Goal: Information Seeking & Learning: Learn about a topic

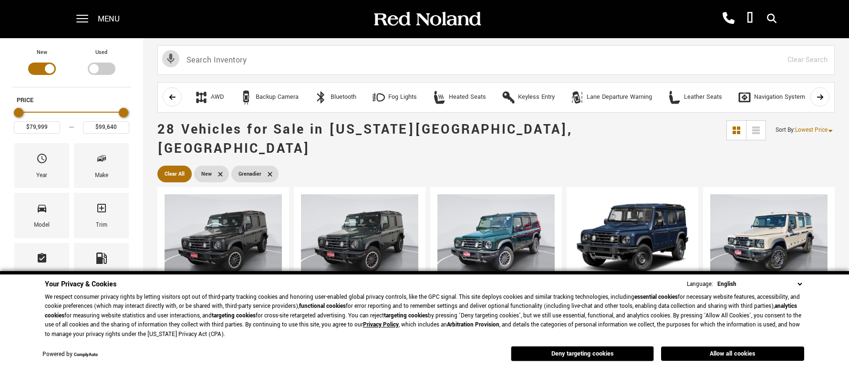
drag, startPoint x: 798, startPoint y: 285, endPoint x: 779, endPoint y: 280, distance: 19.3
click at [798, 285] on select "English Spanish / Español English / United Kingdom Korean / 한국어 Vietnamese / Ti…" at bounding box center [759, 284] width 89 height 10
click at [690, 349] on button "Allow all cookies" at bounding box center [732, 353] width 143 height 14
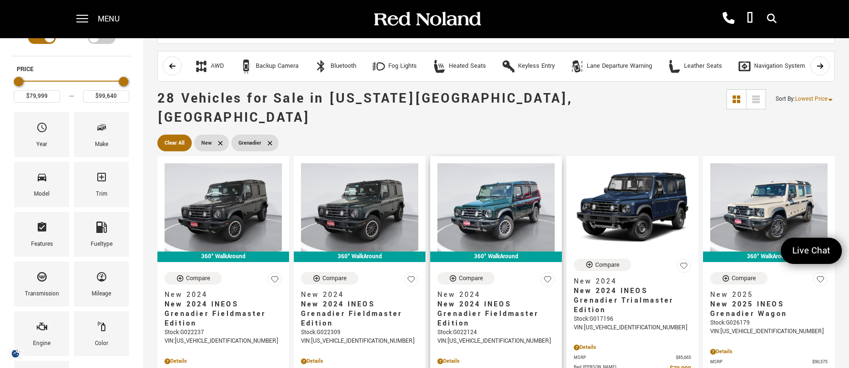
scroll to position [48, 0]
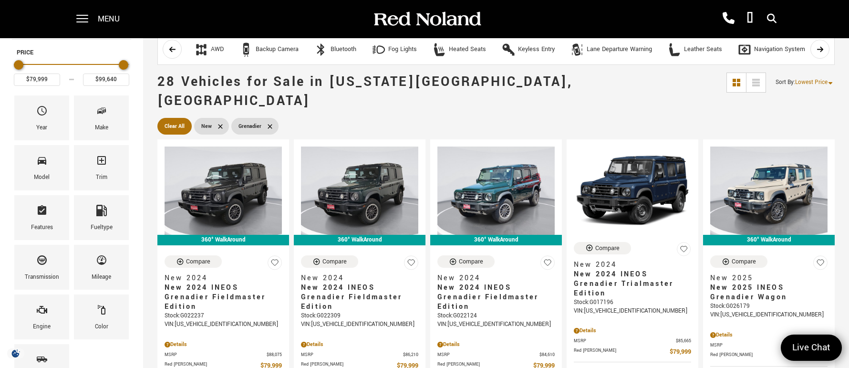
click at [572, 90] on span "28 Vehicles for Sale in Colorado Springs, CO" at bounding box center [441, 92] width 569 height 38
click at [572, 88] on span "28 Vehicles for Sale in Colorado Springs, CO" at bounding box center [441, 92] width 569 height 38
click at [559, 87] on span "28 Vehicles for Sale in Colorado Springs, CO" at bounding box center [441, 92] width 569 height 38
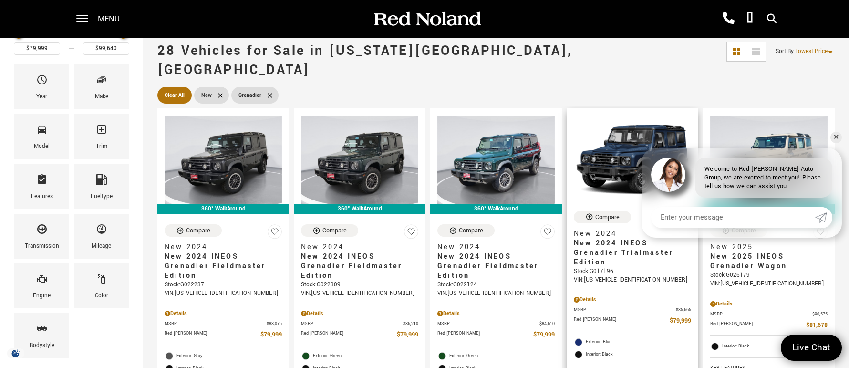
scroll to position [95, 0]
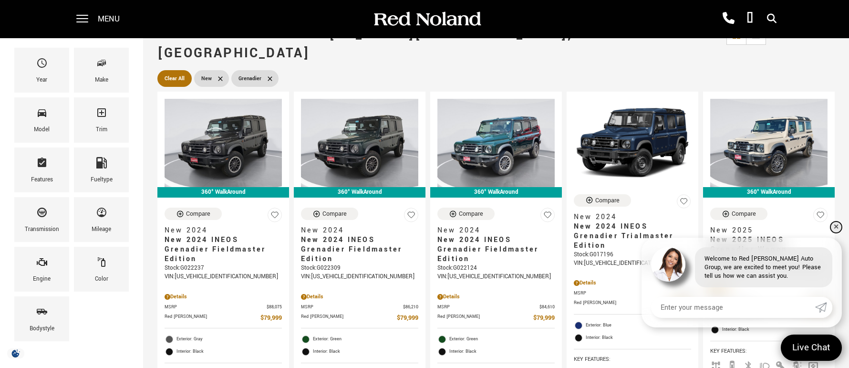
click at [835, 228] on link "✕" at bounding box center [835, 226] width 11 height 11
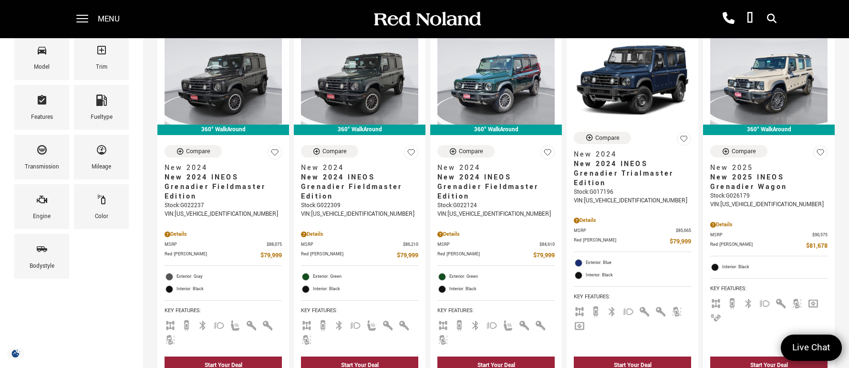
scroll to position [143, 0]
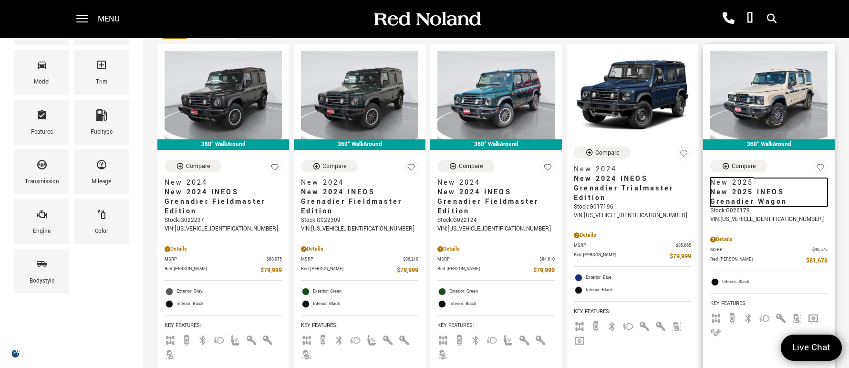
click at [775, 178] on span "New 2025" at bounding box center [765, 183] width 110 height 10
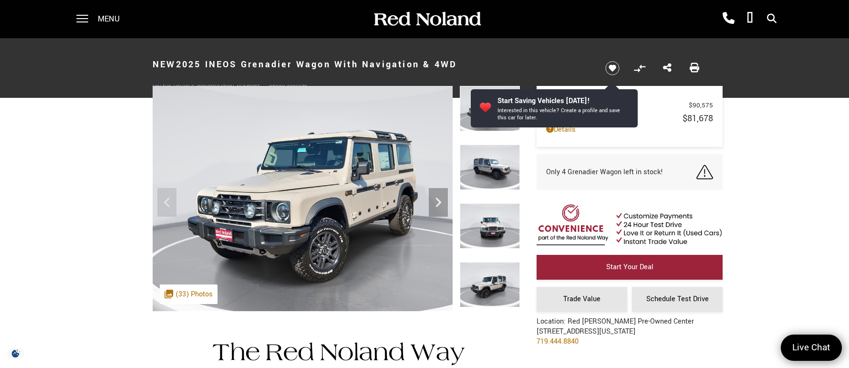
click at [485, 168] on img at bounding box center [490, 167] width 60 height 45
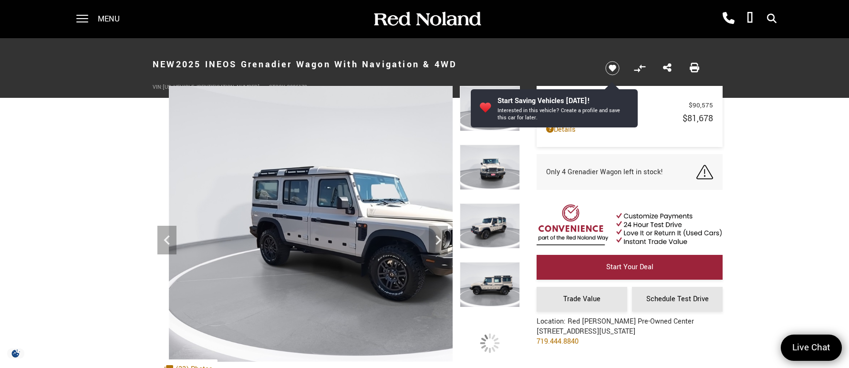
click at [495, 171] on img at bounding box center [490, 167] width 60 height 45
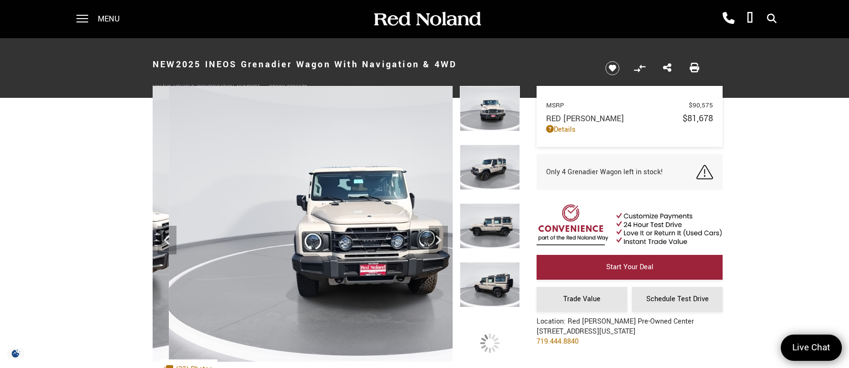
click at [491, 166] on img at bounding box center [490, 167] width 60 height 45
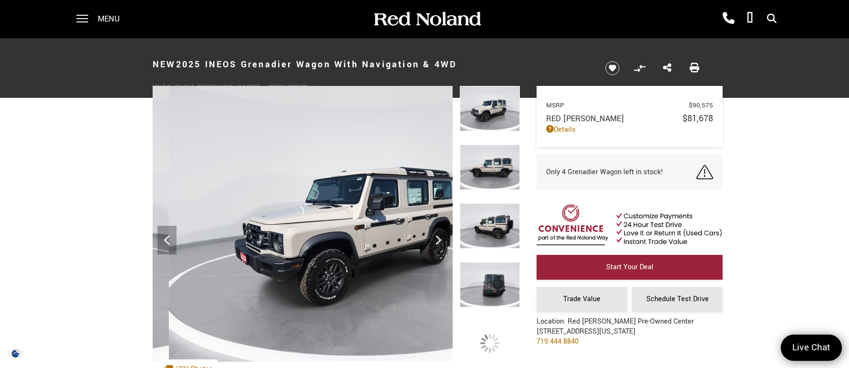
click at [494, 166] on img at bounding box center [490, 167] width 60 height 45
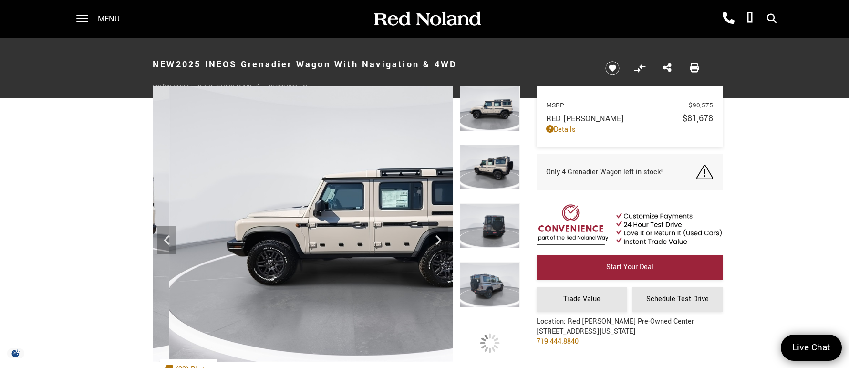
click at [490, 168] on img at bounding box center [490, 167] width 60 height 45
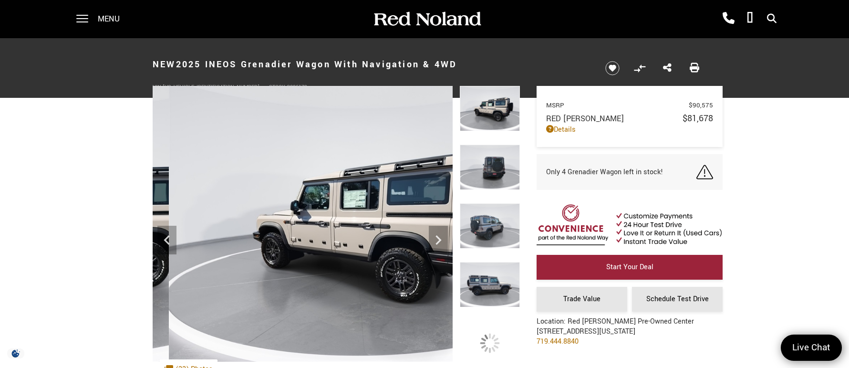
click at [490, 168] on img at bounding box center [490, 167] width 60 height 45
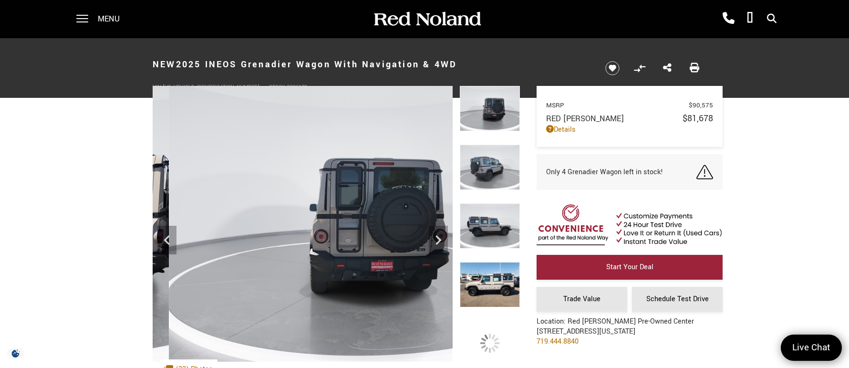
click at [490, 168] on img at bounding box center [490, 167] width 60 height 45
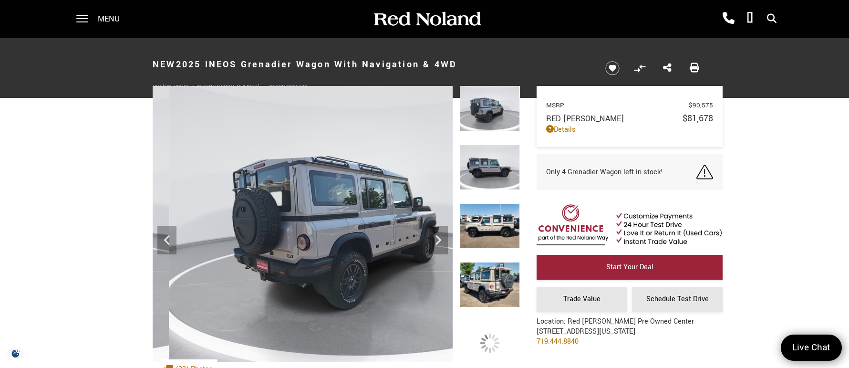
click at [490, 168] on img at bounding box center [490, 167] width 60 height 45
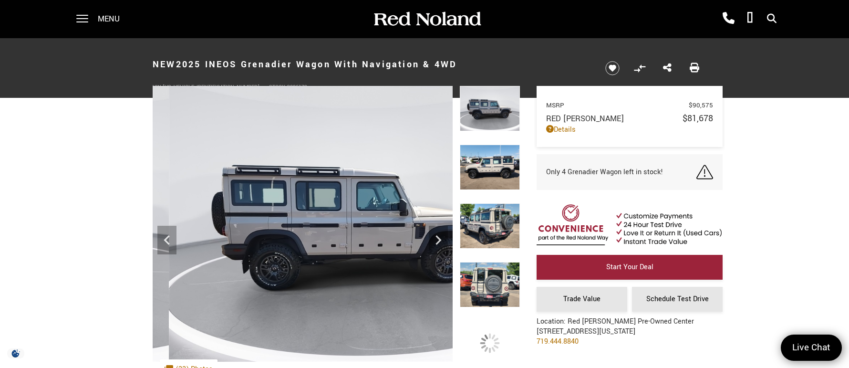
click at [490, 168] on img at bounding box center [490, 167] width 60 height 45
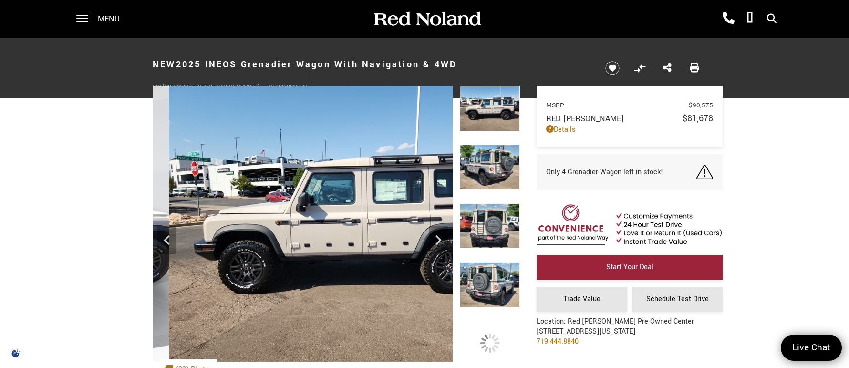
click at [490, 168] on img at bounding box center [490, 167] width 60 height 45
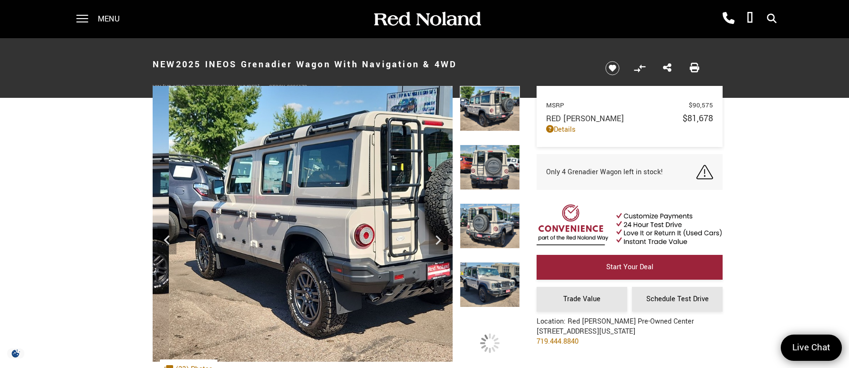
click at [490, 168] on img at bounding box center [490, 167] width 60 height 45
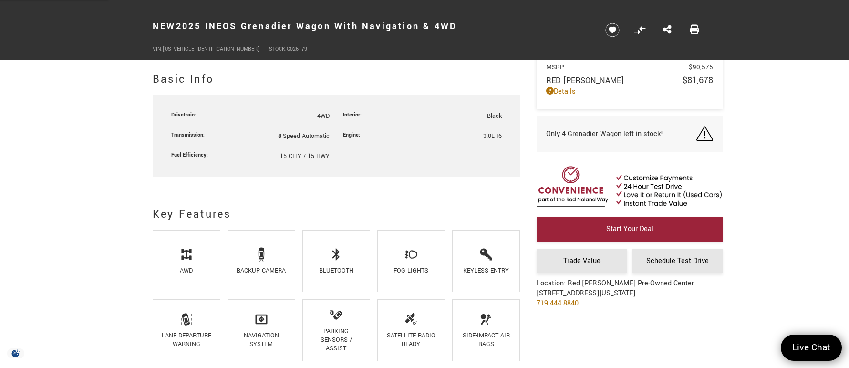
scroll to position [572, 0]
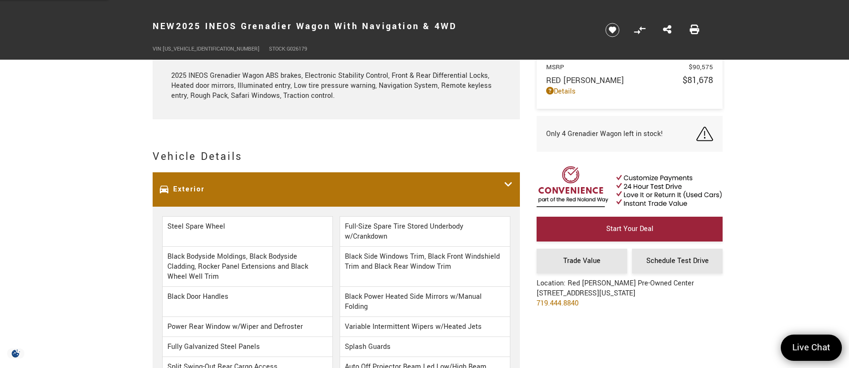
scroll to position [1002, 0]
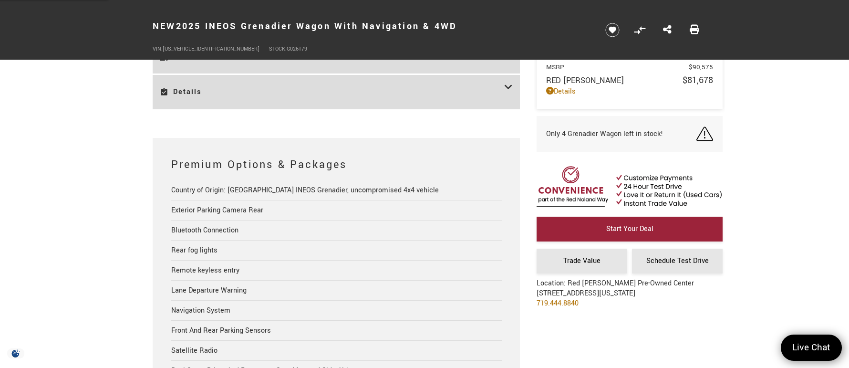
scroll to position [1574, 0]
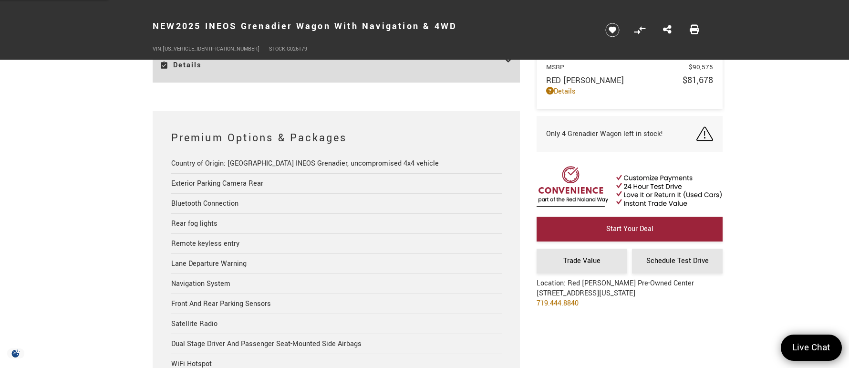
drag, startPoint x: 317, startPoint y: 165, endPoint x: 335, endPoint y: 165, distance: 18.6
click at [335, 165] on div "Country of Origin: [GEOGRAPHIC_DATA] INEOS Grenadier, uncompromised 4x4 vehicle" at bounding box center [336, 164] width 331 height 20
drag, startPoint x: 335, startPoint y: 165, endPoint x: 355, endPoint y: 164, distance: 19.6
click at [355, 164] on div "Country of Origin: [GEOGRAPHIC_DATA] INEOS Grenadier, uncompromised 4x4 vehicle" at bounding box center [336, 164] width 331 height 20
drag, startPoint x: 355, startPoint y: 164, endPoint x: 347, endPoint y: 164, distance: 7.6
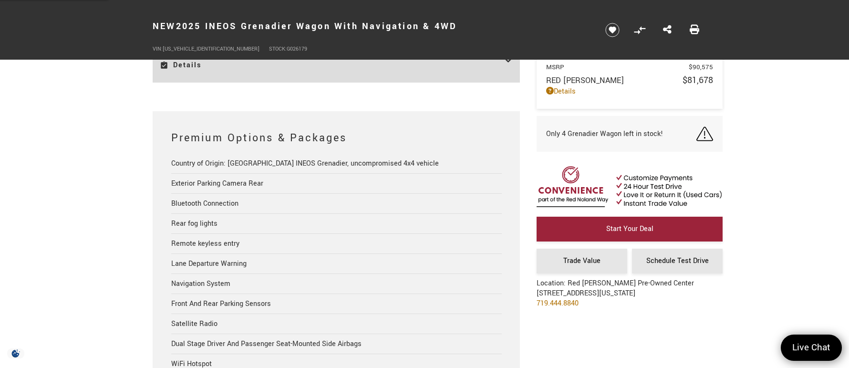
click at [347, 164] on div "Country of Origin: [GEOGRAPHIC_DATA] INEOS Grenadier, uncompromised 4x4 vehicle" at bounding box center [336, 164] width 331 height 20
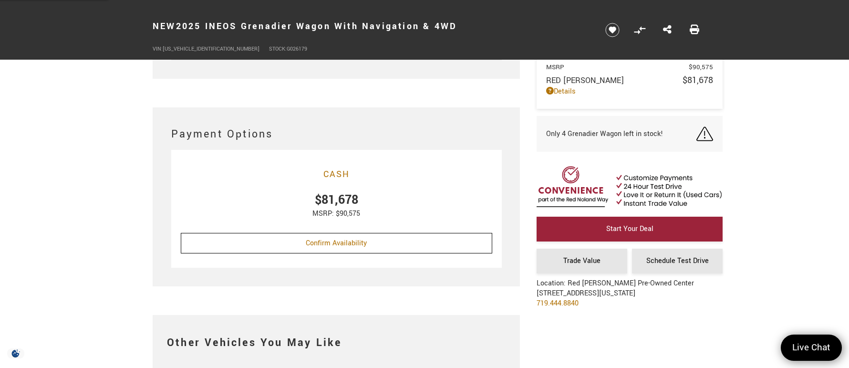
scroll to position [2051, 0]
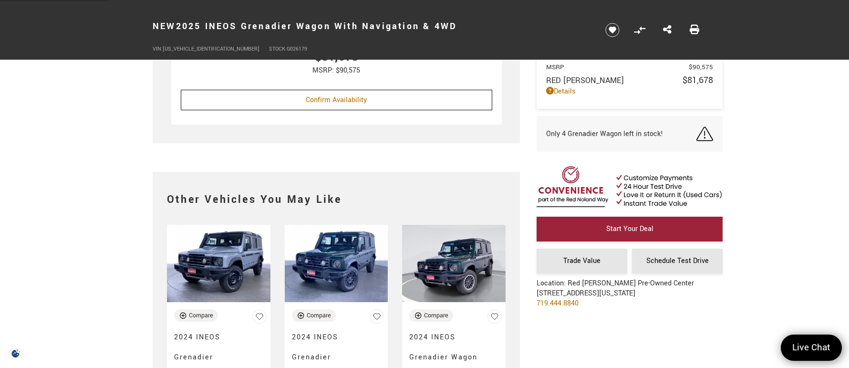
drag, startPoint x: 654, startPoint y: 352, endPoint x: 638, endPoint y: 354, distance: 15.9
drag, startPoint x: 638, startPoint y: 354, endPoint x: 575, endPoint y: 353, distance: 63.0
click at [578, 354] on div "Other Vehicles You May Like Compare 2024 INEOS Grenadier Trialmaster Edition $7…" at bounding box center [424, 308] width 572 height 272
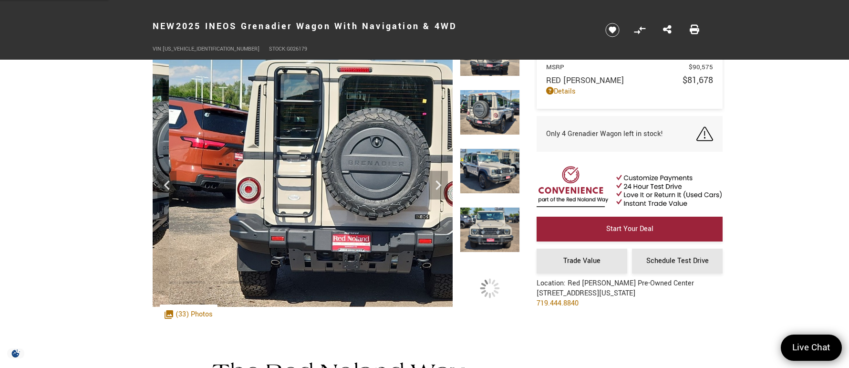
scroll to position [0, 0]
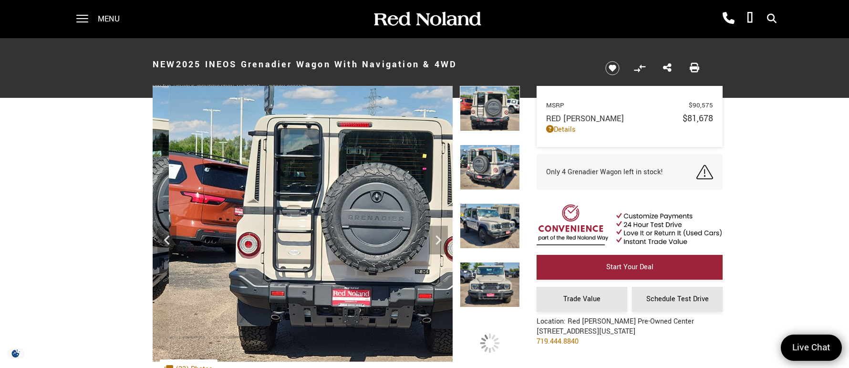
click at [482, 109] on img at bounding box center [490, 108] width 60 height 45
click at [486, 164] on img at bounding box center [490, 167] width 60 height 45
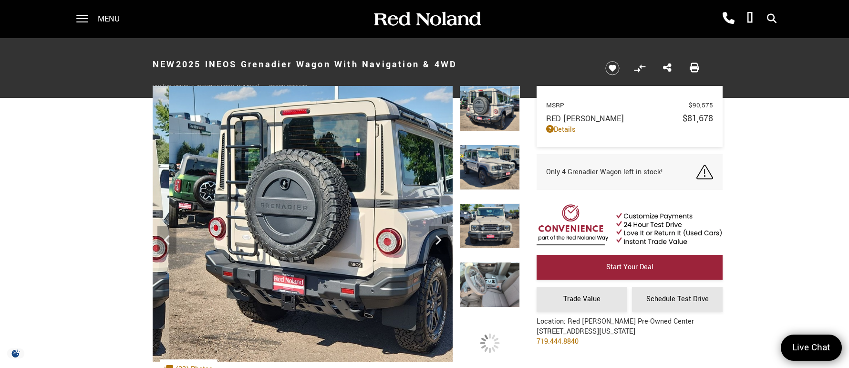
click at [492, 166] on img at bounding box center [490, 167] width 60 height 45
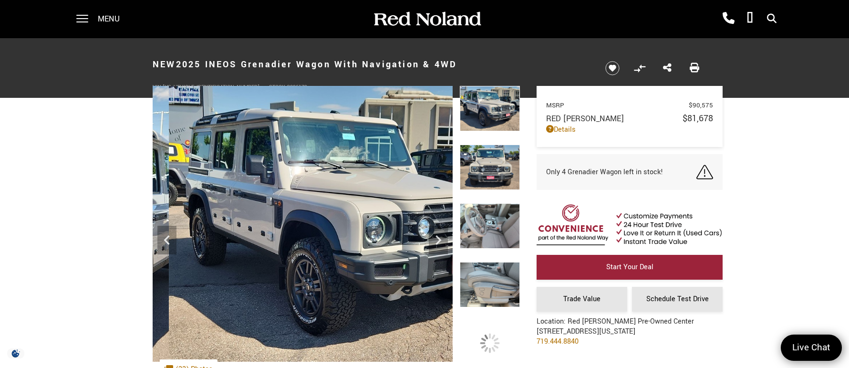
click at [490, 165] on img at bounding box center [490, 167] width 60 height 45
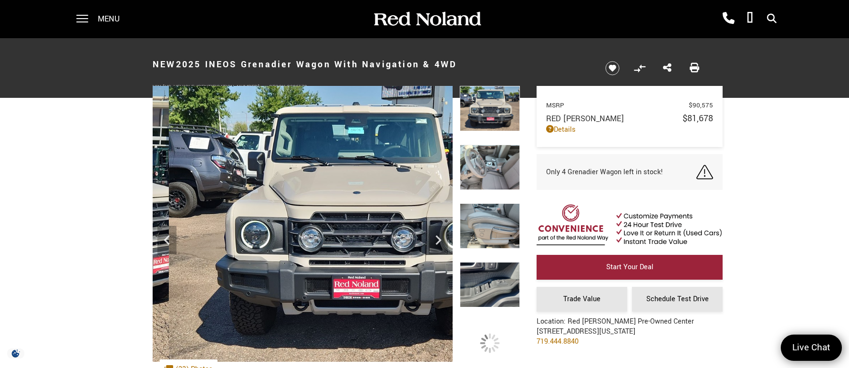
click at [490, 165] on img at bounding box center [490, 167] width 60 height 45
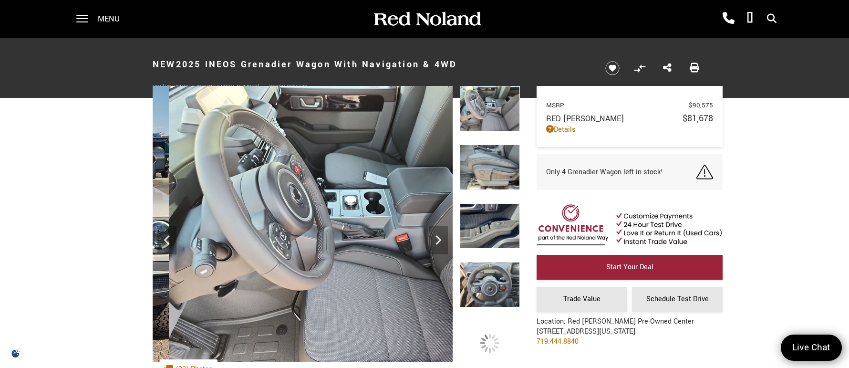
click at [492, 165] on img at bounding box center [490, 167] width 60 height 45
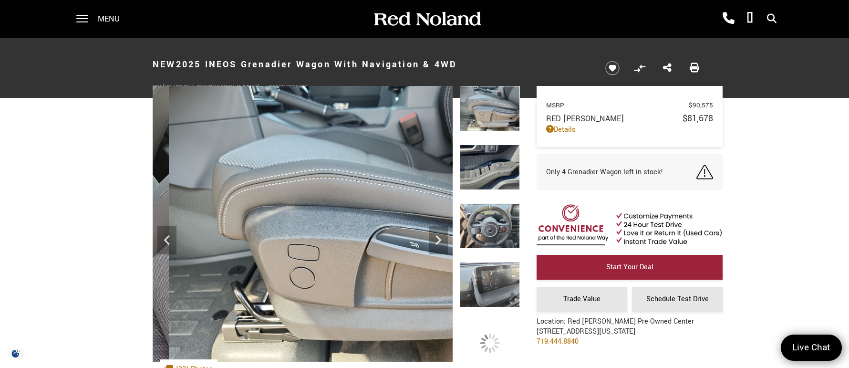
click at [492, 165] on img at bounding box center [490, 167] width 60 height 45
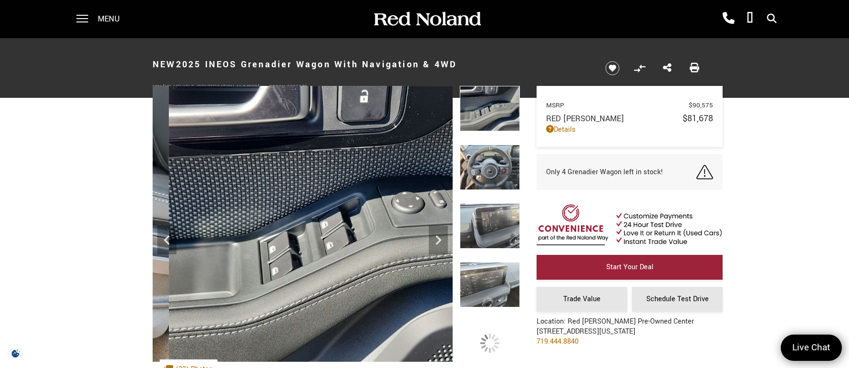
click at [491, 166] on img at bounding box center [490, 167] width 60 height 45
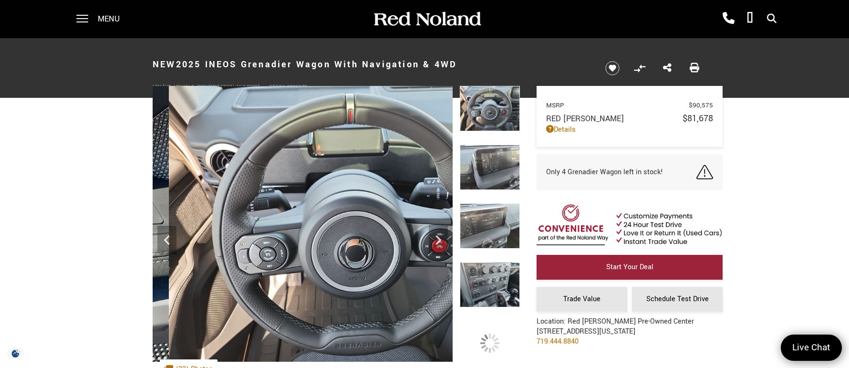
click at [491, 166] on img at bounding box center [490, 167] width 60 height 45
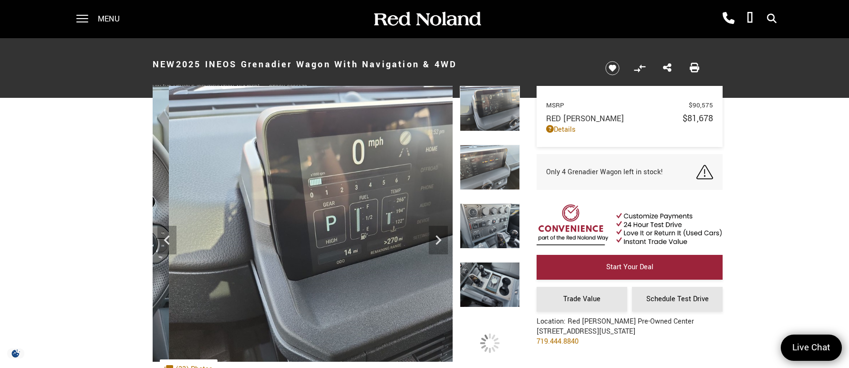
click at [486, 228] on img at bounding box center [490, 225] width 60 height 45
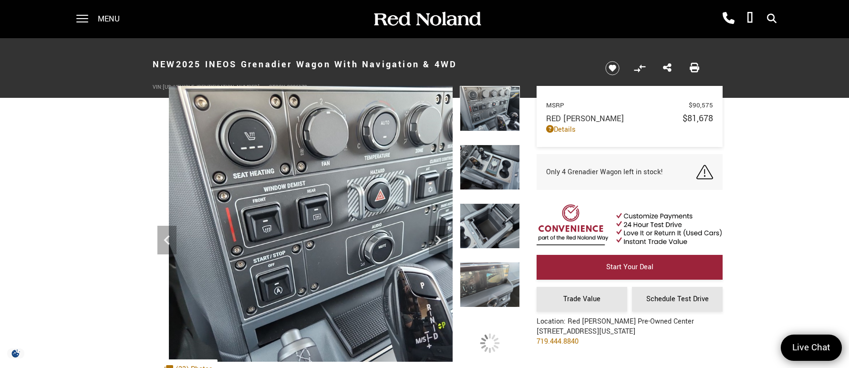
click at [485, 165] on img at bounding box center [490, 167] width 60 height 45
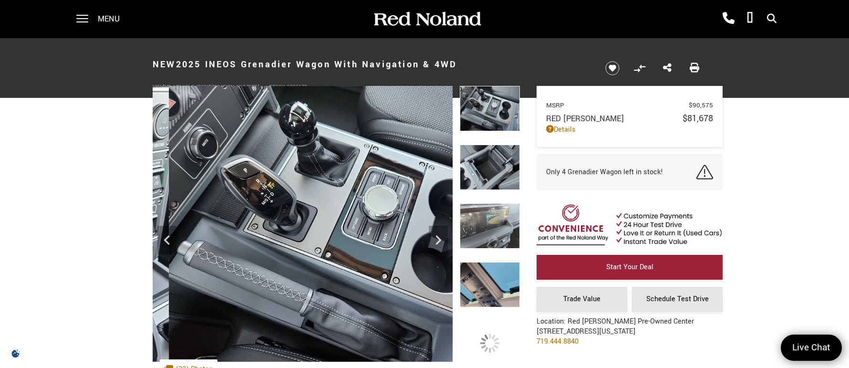
click at [488, 165] on img at bounding box center [490, 167] width 60 height 45
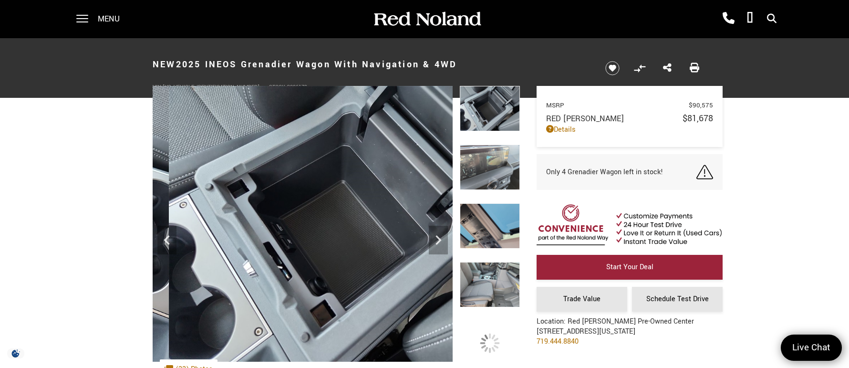
click at [488, 165] on img at bounding box center [490, 167] width 60 height 45
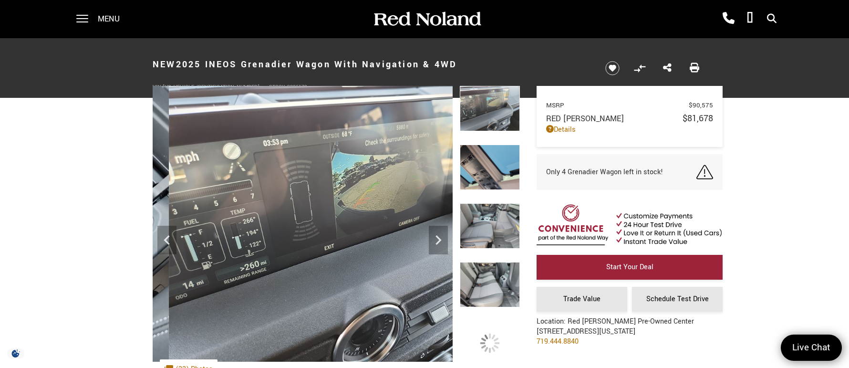
click at [488, 165] on img at bounding box center [490, 167] width 60 height 45
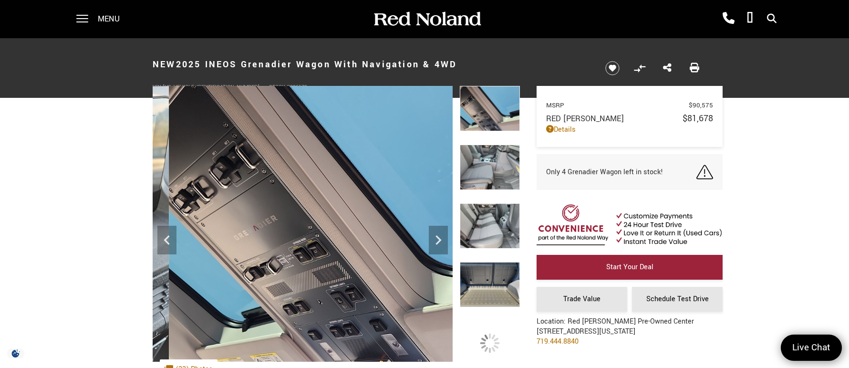
click at [491, 167] on img at bounding box center [490, 167] width 60 height 45
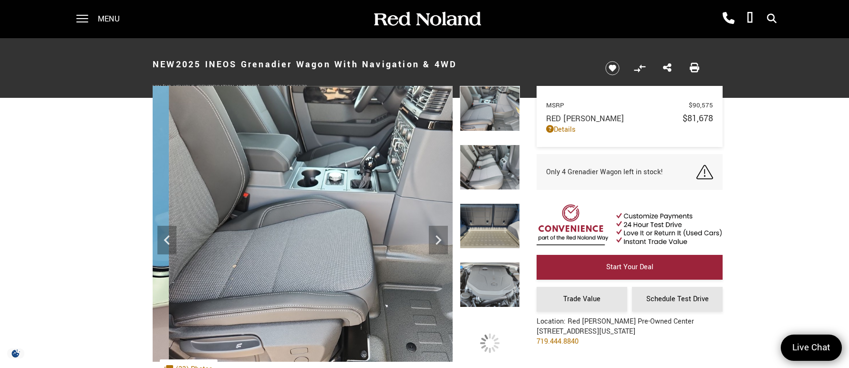
click at [491, 167] on img at bounding box center [490, 167] width 60 height 45
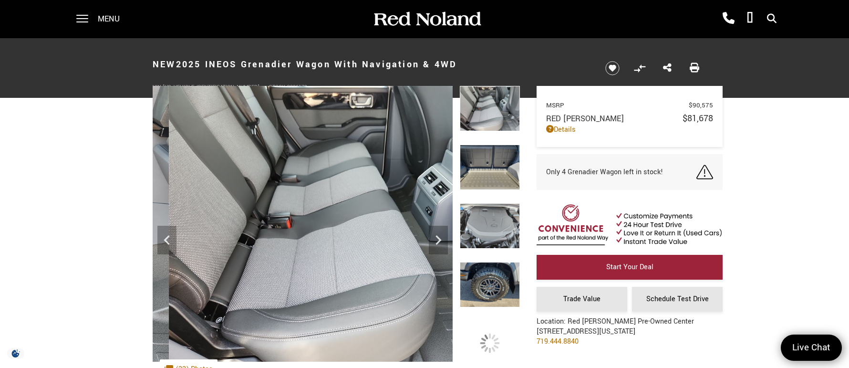
click at [491, 167] on img at bounding box center [490, 167] width 60 height 45
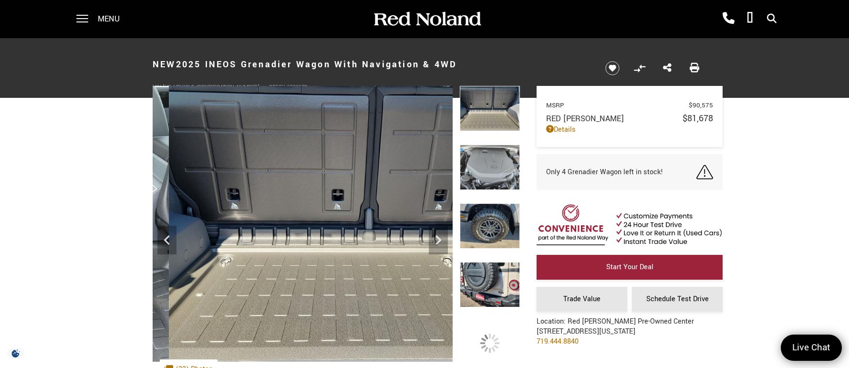
click at [491, 167] on img at bounding box center [490, 167] width 60 height 45
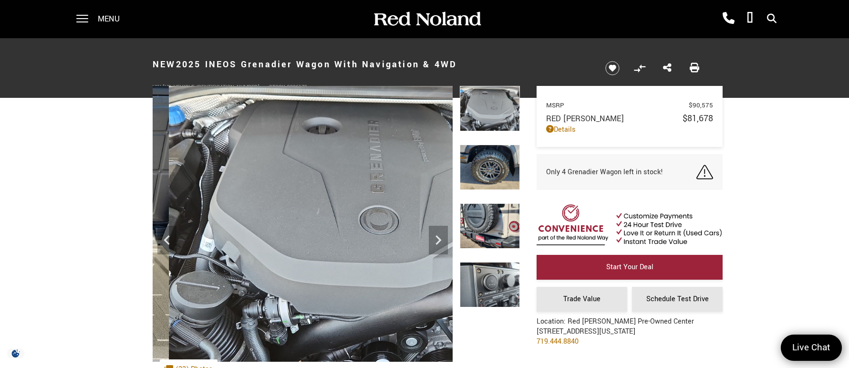
click at [491, 167] on img at bounding box center [490, 167] width 60 height 45
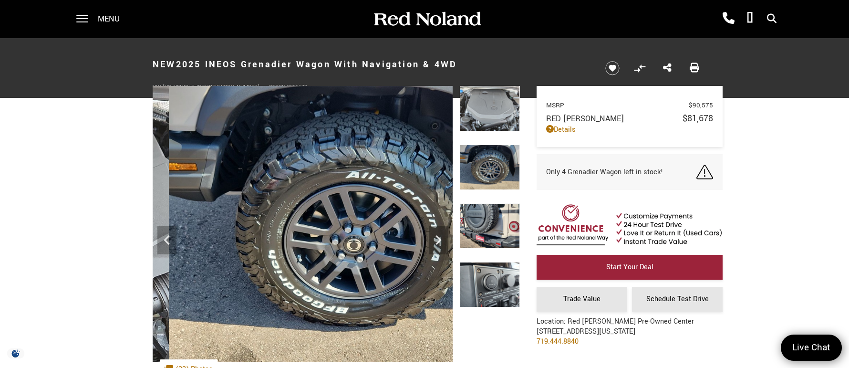
click at [487, 221] on img at bounding box center [490, 225] width 60 height 45
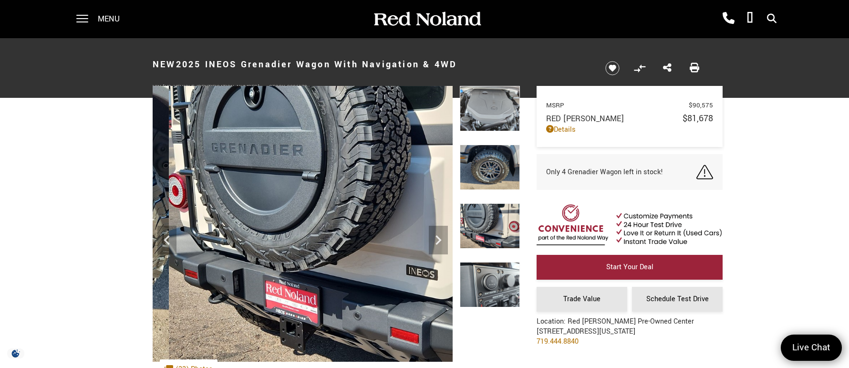
click at [493, 285] on img at bounding box center [490, 284] width 60 height 45
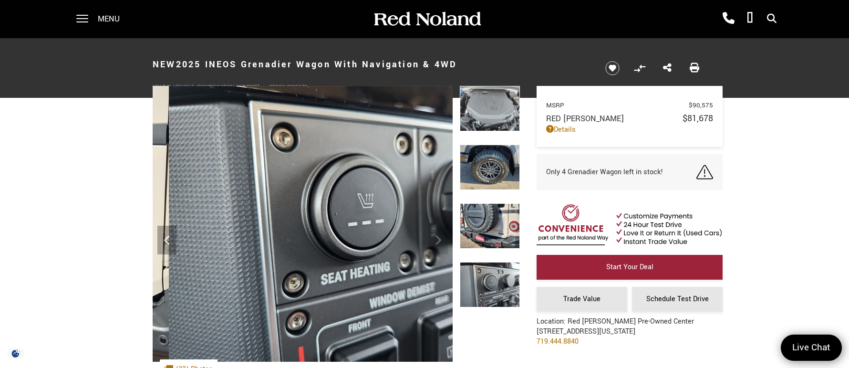
click at [493, 286] on img at bounding box center [490, 284] width 60 height 45
